Goal: Information Seeking & Learning: Learn about a topic

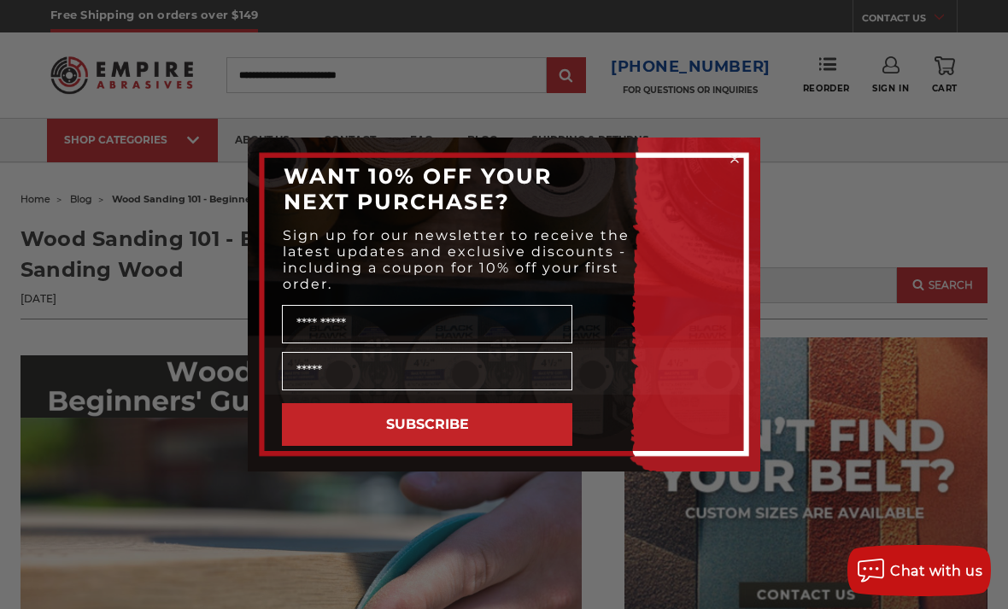
click at [853, 433] on div "Close dialog WANT 10% OFF YOUR NEXT PURCHASE? Sign up for our newsletter to rec…" at bounding box center [504, 304] width 1008 height 609
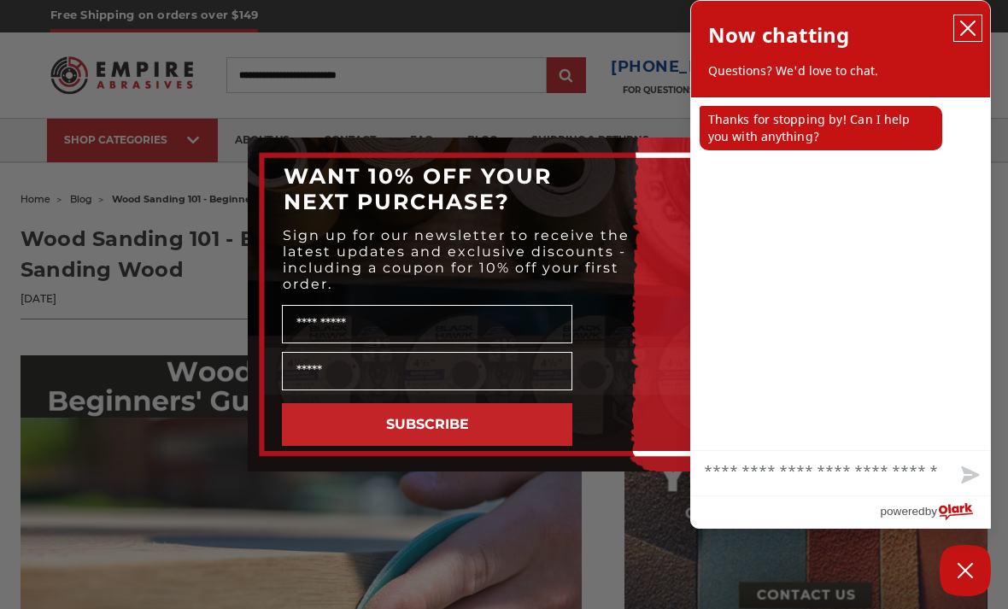
click at [960, 29] on icon "close chatbox" at bounding box center [967, 28] width 17 height 17
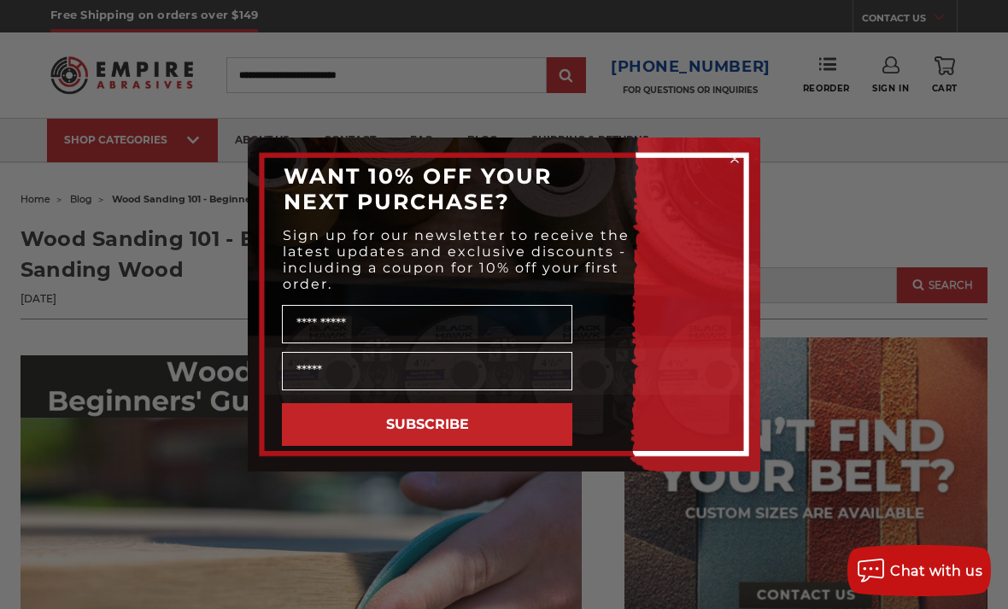
click at [872, 250] on div "Close dialog WANT 10% OFF YOUR NEXT PURCHASE? Sign up for our newsletter to rec…" at bounding box center [504, 304] width 1008 height 609
click at [741, 154] on circle "Close dialog" at bounding box center [735, 159] width 16 height 16
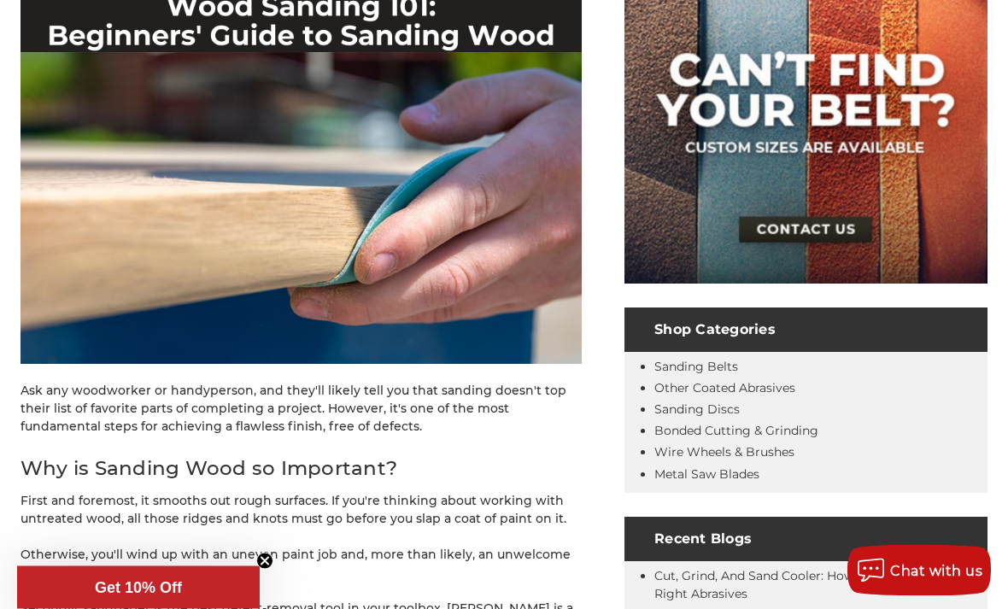
scroll to position [366, 0]
click at [266, 565] on icon "Close teaser" at bounding box center [264, 561] width 7 height 7
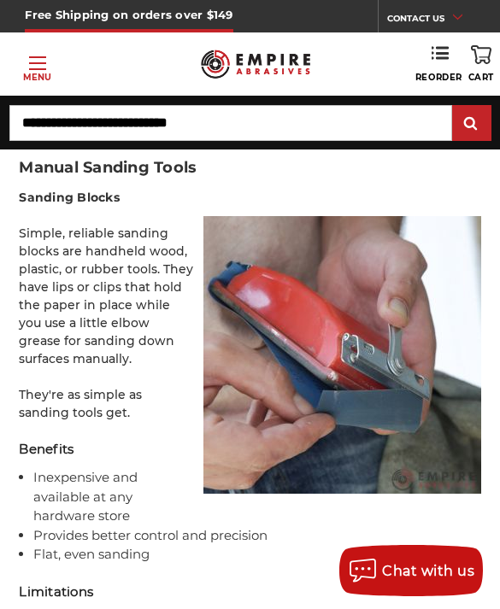
scroll to position [4274, 0]
